Goal: Task Accomplishment & Management: Use online tool/utility

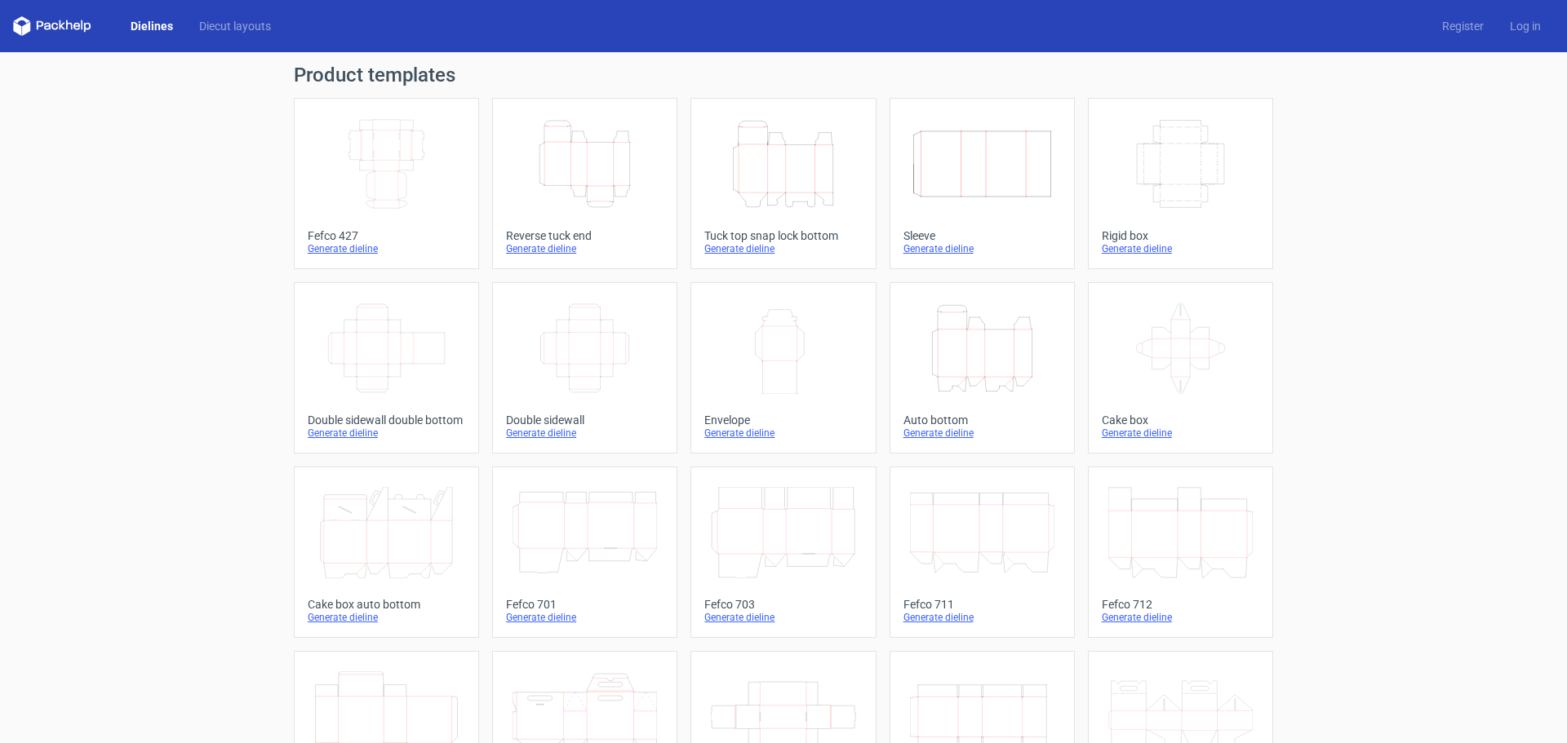
click at [964, 322] on icon "Height Depth Width" at bounding box center [982, 348] width 144 height 91
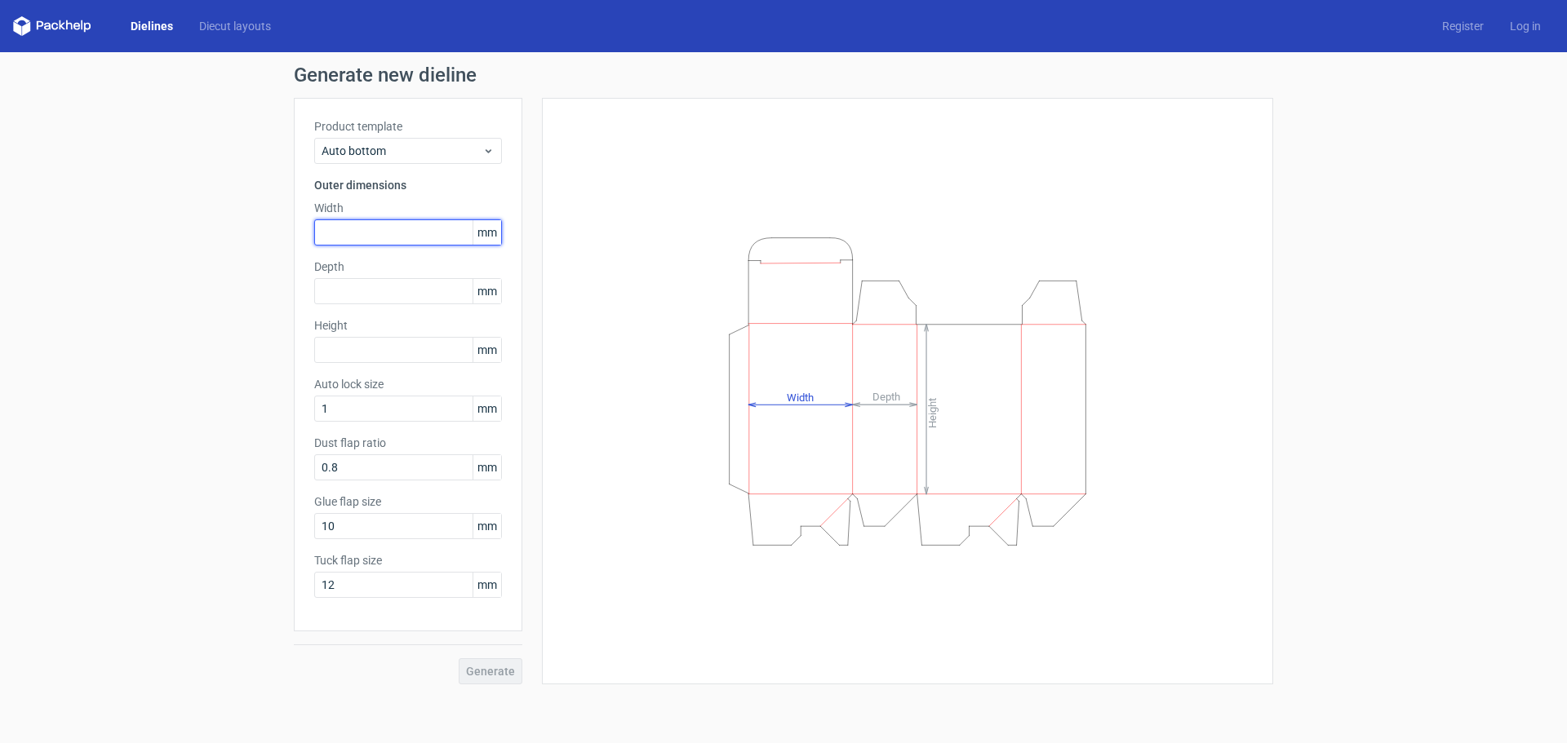
click at [420, 237] on input "text" at bounding box center [408, 232] width 188 height 26
type input "125"
type input "200"
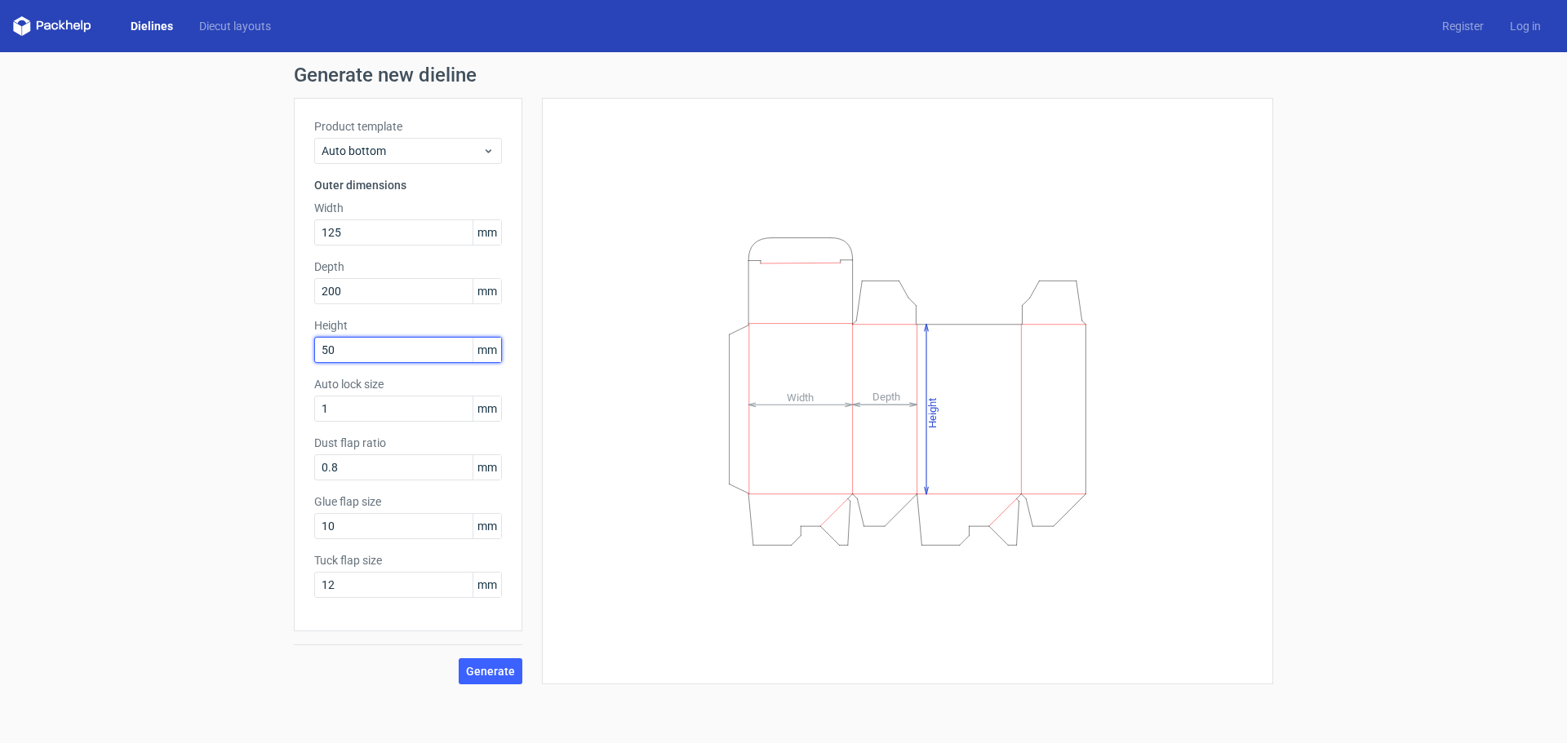
type input "50"
click at [459, 658] on button "Generate" at bounding box center [491, 671] width 64 height 26
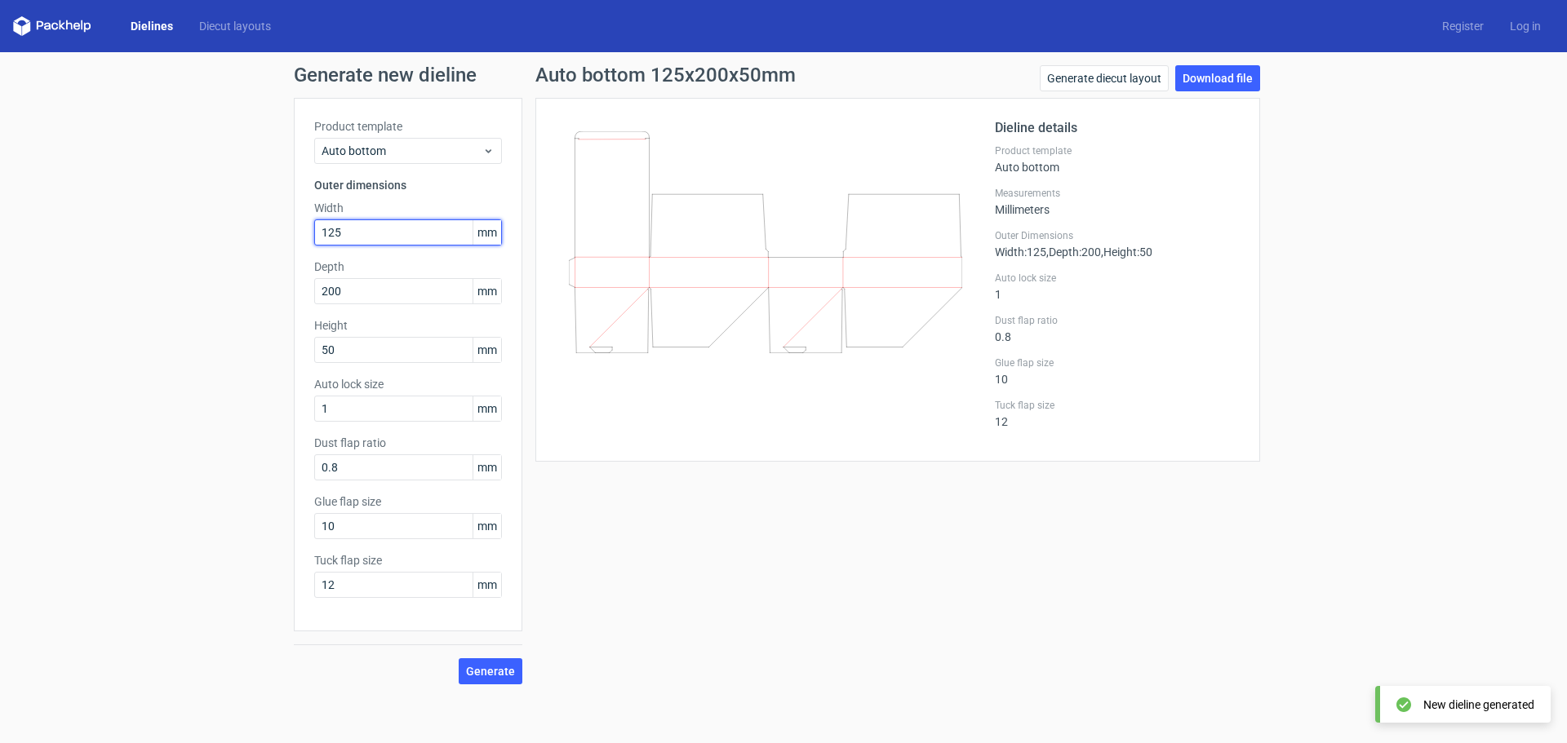
drag, startPoint x: 375, startPoint y: 237, endPoint x: 131, endPoint y: 234, distance: 243.2
click at [151, 234] on div "Generate new dieline Product template Auto bottom Outer dimensions Width 125 mm…" at bounding box center [783, 374] width 1567 height 645
type input "200"
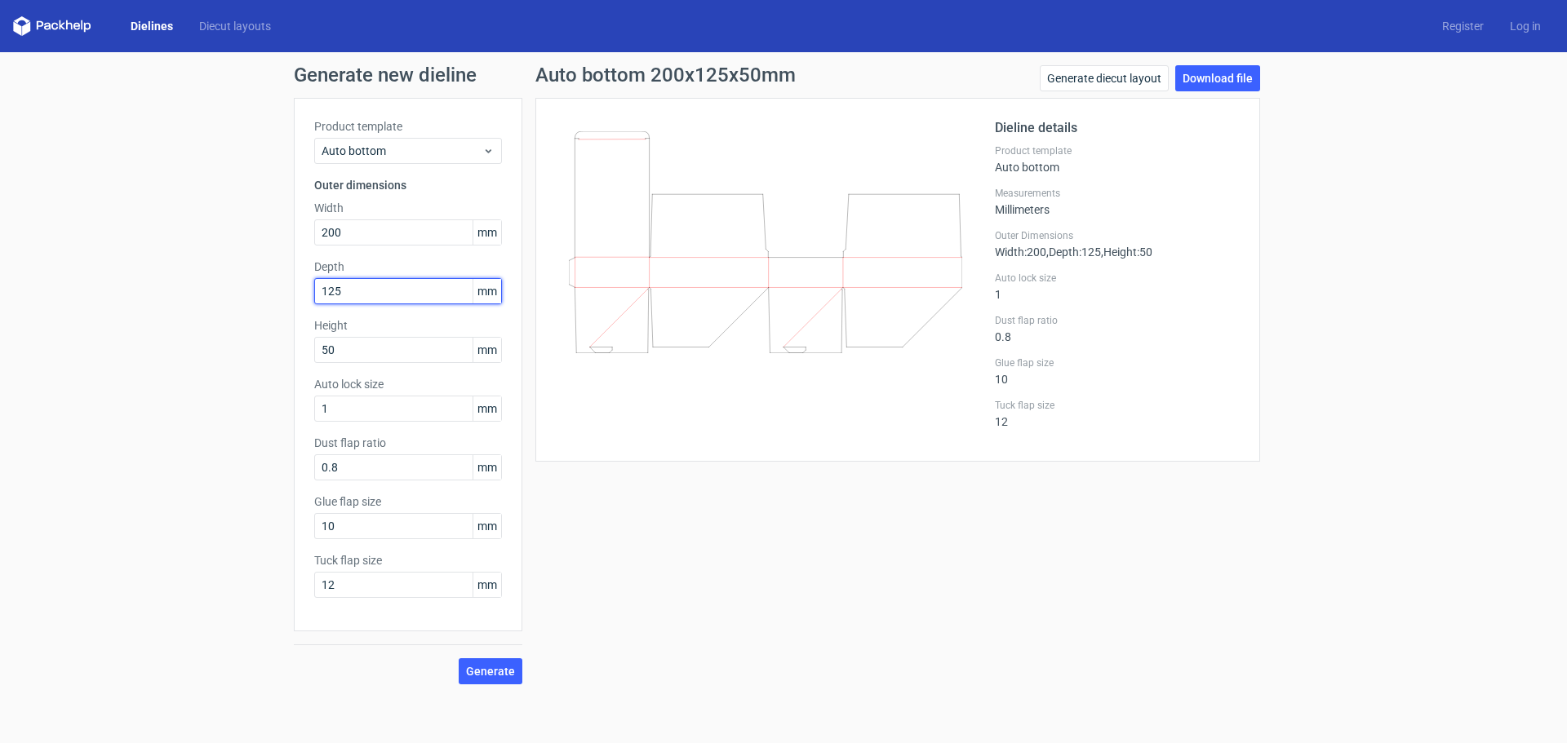
type input "125"
click at [509, 668] on span "Generate" at bounding box center [490, 671] width 49 height 11
click at [1203, 65] on link "Download file" at bounding box center [1217, 78] width 85 height 26
drag, startPoint x: 372, startPoint y: 233, endPoint x: 197, endPoint y: 226, distance: 175.5
click at [197, 226] on div "Generate new dieline Product template Auto bottom Outer dimensions Width 200 mm…" at bounding box center [783, 374] width 1567 height 645
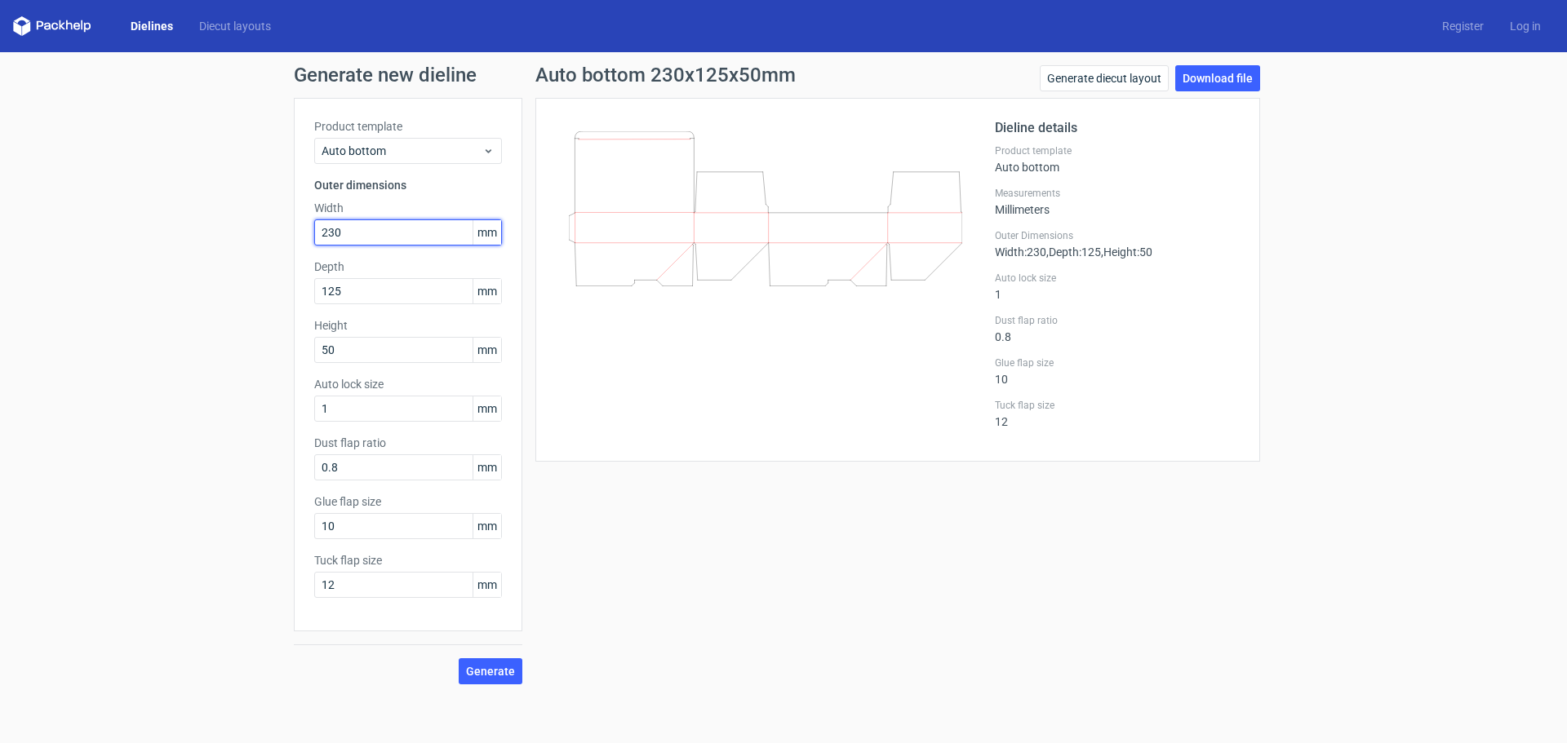
type input "230"
type input "140"
click at [459, 658] on button "Generate" at bounding box center [491, 671] width 64 height 26
click at [1206, 76] on link "Download file" at bounding box center [1217, 78] width 85 height 26
